Goal: Task Accomplishment & Management: Manage account settings

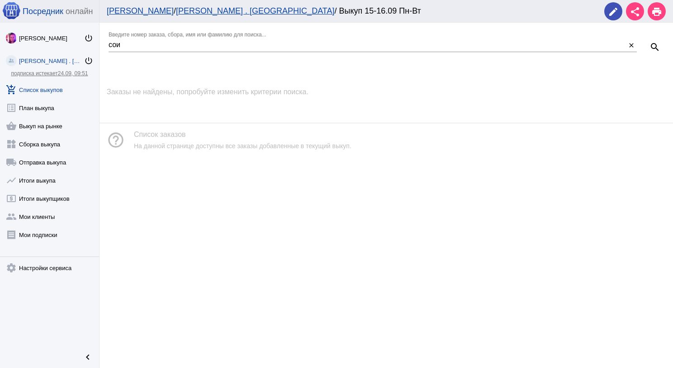
click at [140, 45] on input "сои" at bounding box center [368, 45] width 518 height 8
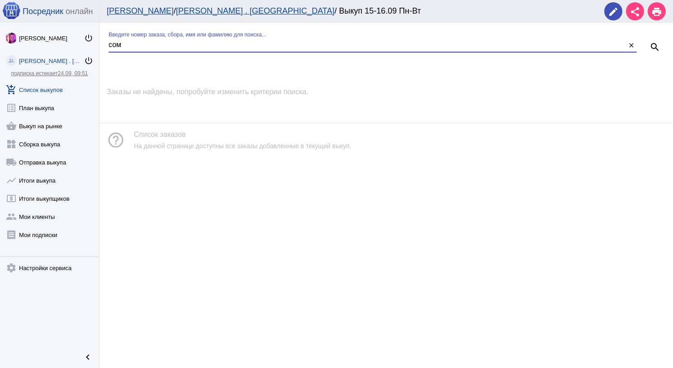
type input "сом"
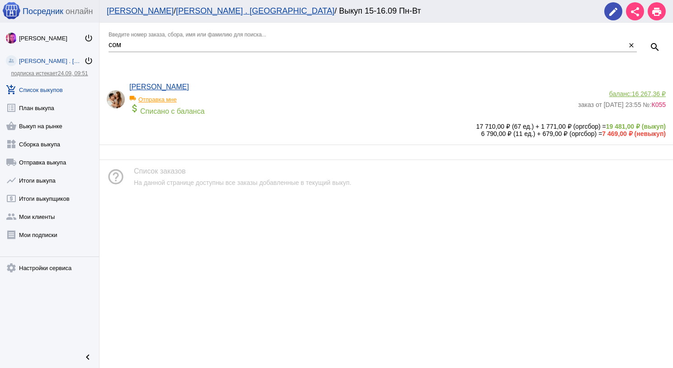
click at [648, 91] on span "16 267,36 ₽" at bounding box center [649, 93] width 34 height 7
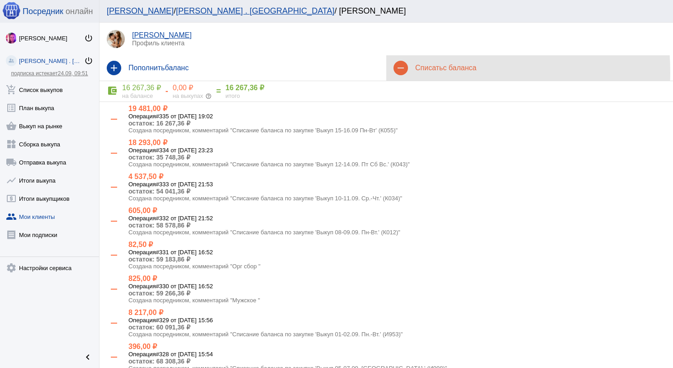
click at [432, 72] on div "remove Списать с баланса" at bounding box center [530, 67] width 287 height 25
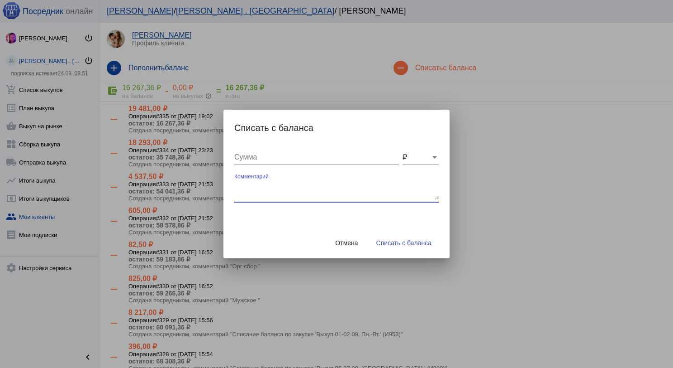
click at [308, 188] on textarea "Комментарий" at bounding box center [336, 190] width 205 height 18
type textarea "120 бм + 100 мм + 100 грузчик, отправка выкупа [DATE]"
click at [275, 157] on input "Сумма" at bounding box center [316, 157] width 165 height 8
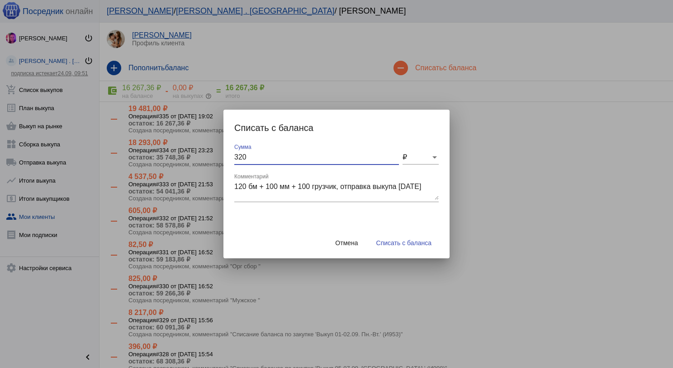
type input "320"
click at [308, 185] on textarea "120 бм + 100 мм + 100 грузчик, отправка выкупа [DATE]" at bounding box center [336, 190] width 205 height 18
type textarea "120 бм + 100 мм + 150 грузчик, отправка выкупа [DATE]"
click at [320, 161] on input "320" at bounding box center [316, 157] width 165 height 8
type input "370"
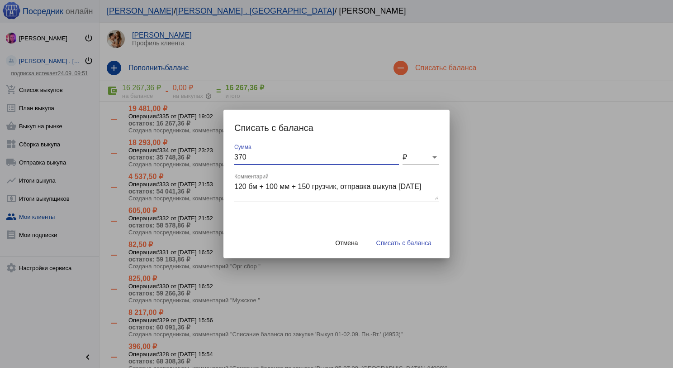
click at [402, 247] on button "Списать с баланса" at bounding box center [404, 242] width 70 height 16
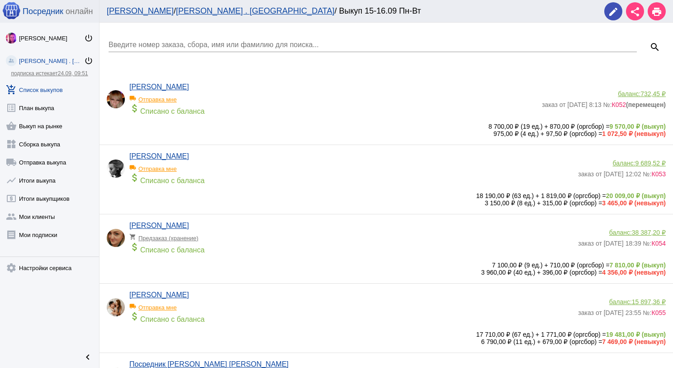
click at [180, 45] on input "Введите номер заказа, сбора, имя или фамилию для поиска..." at bounding box center [373, 45] width 529 height 8
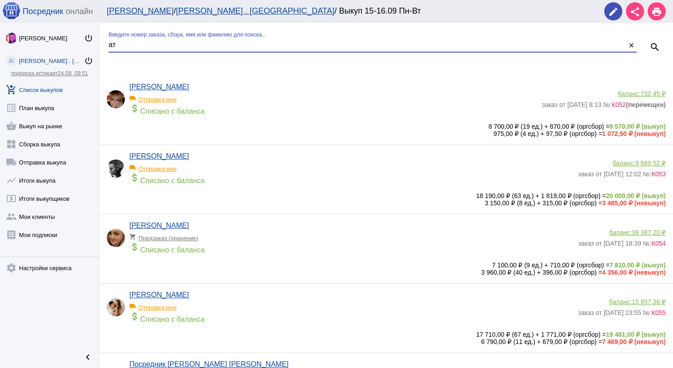
type input "ат"
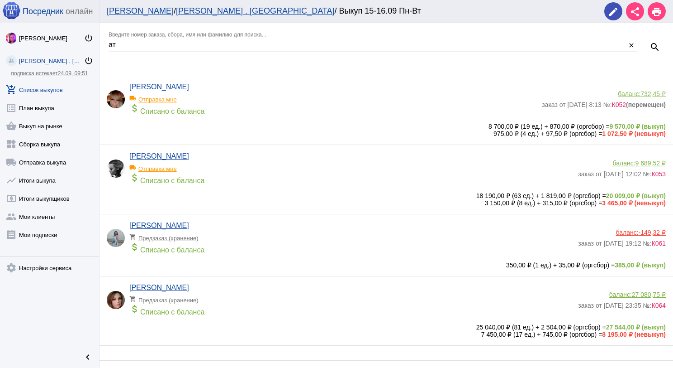
drag, startPoint x: 615, startPoint y: 163, endPoint x: 582, endPoint y: 167, distance: 33.3
click at [616, 163] on div "баланс: 9 689,52 ₽" at bounding box center [622, 162] width 88 height 7
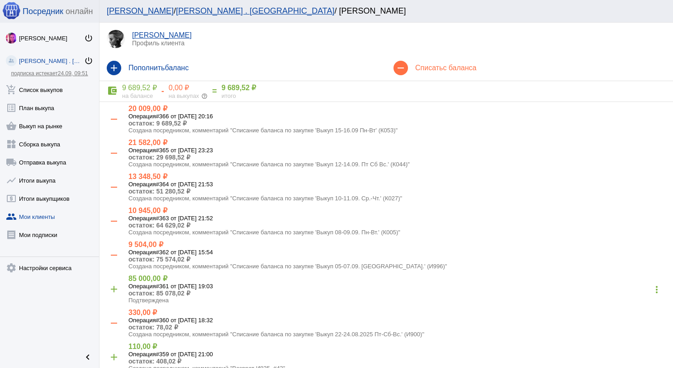
click at [441, 68] on h4 "Списать с баланса" at bounding box center [540, 68] width 251 height 8
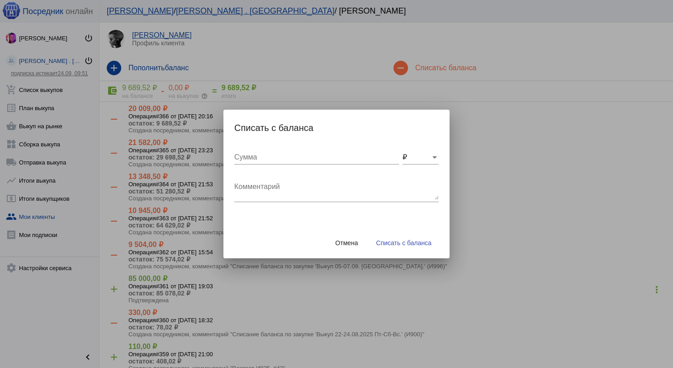
click at [303, 184] on textarea "Комментарий" at bounding box center [336, 190] width 205 height 18
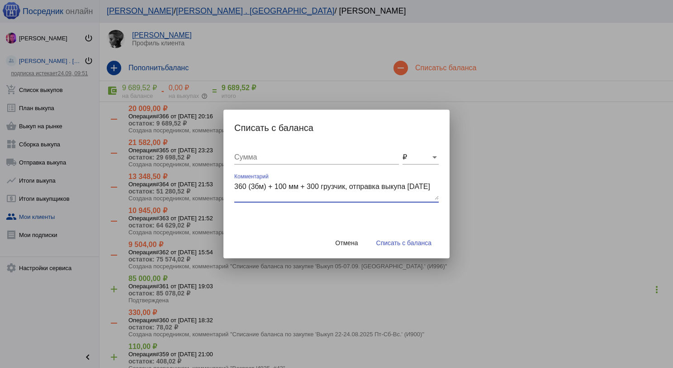
click at [319, 190] on textarea "360 (3бм) + 100 мм + 300 грузчик, отправка выкупа [DATE]" at bounding box center [336, 190] width 205 height 18
click at [319, 186] on textarea "360 (3бм) + 100 мм + 300 грузчик, отправка выкупа [DATE]" at bounding box center [336, 190] width 205 height 18
type textarea "360 (3бм) + 100 мм + 200 грузчик, отправка выкупа [DATE]"
click at [317, 153] on input "Сумма" at bounding box center [316, 157] width 165 height 8
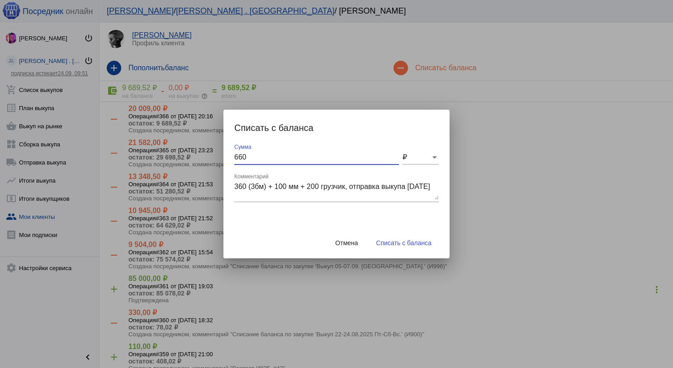
type input "660"
drag, startPoint x: 409, startPoint y: 242, endPoint x: 409, endPoint y: 247, distance: 5.0
click at [409, 244] on span "Списать с баланса" at bounding box center [404, 242] width 55 height 7
